Goal: Information Seeking & Learning: Check status

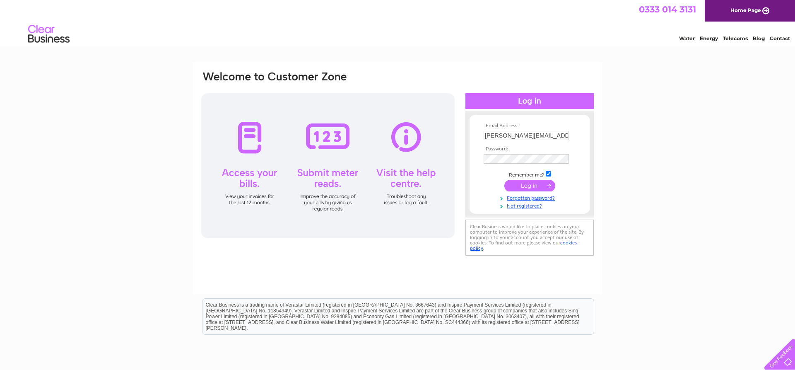
click at [543, 183] on input "submit" at bounding box center [529, 186] width 51 height 12
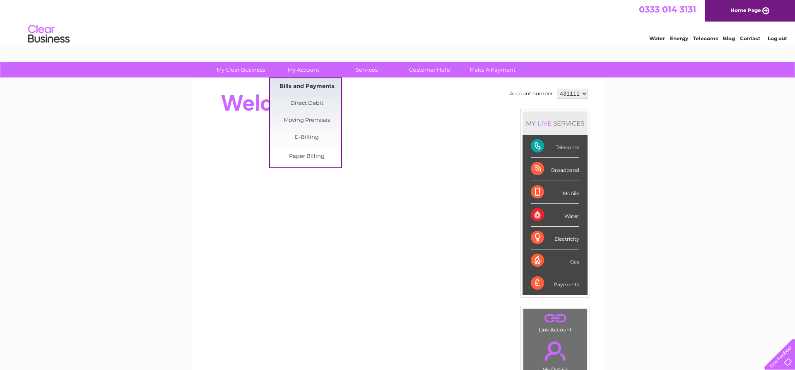
click at [306, 85] on link "Bills and Payments" at bounding box center [307, 86] width 68 height 17
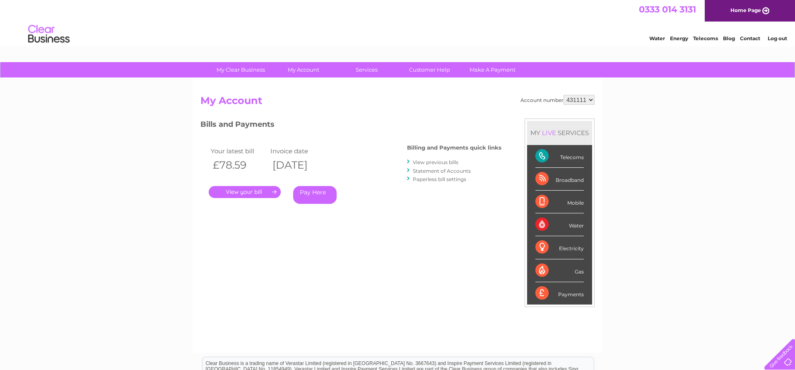
click at [255, 192] on link "." at bounding box center [245, 192] width 72 height 12
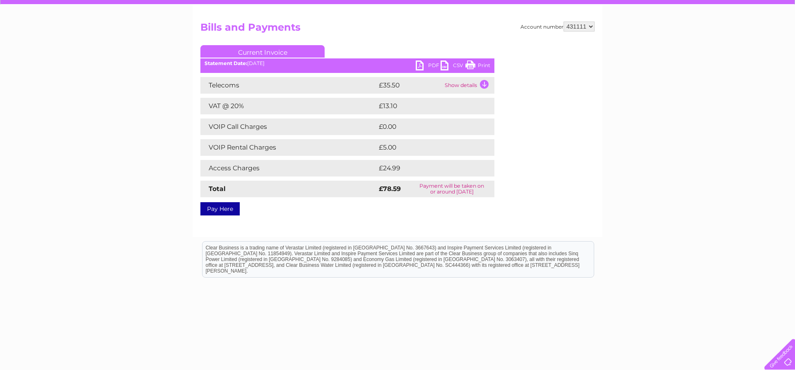
scroll to position [84, 0]
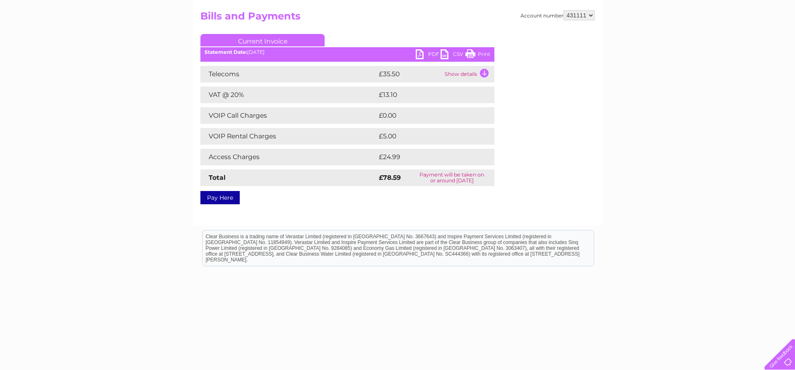
click at [482, 73] on td "Show details" at bounding box center [468, 74] width 52 height 17
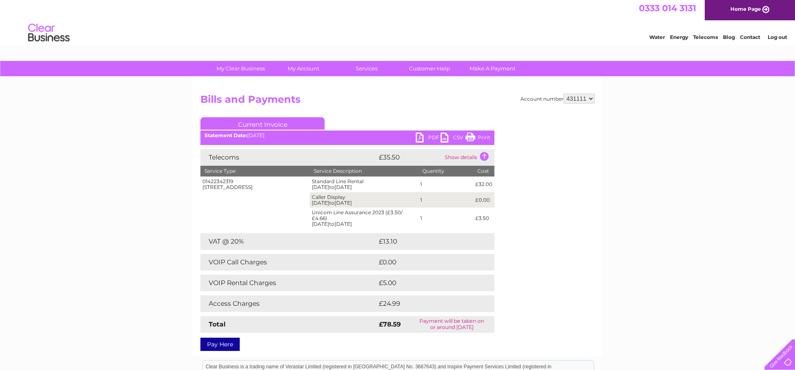
scroll to position [0, 0]
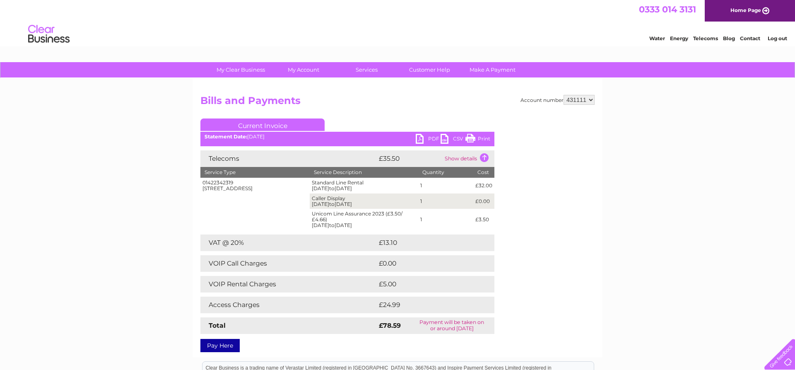
click at [773, 39] on link "Log out" at bounding box center [776, 38] width 19 height 6
